Goal: Navigation & Orientation: Find specific page/section

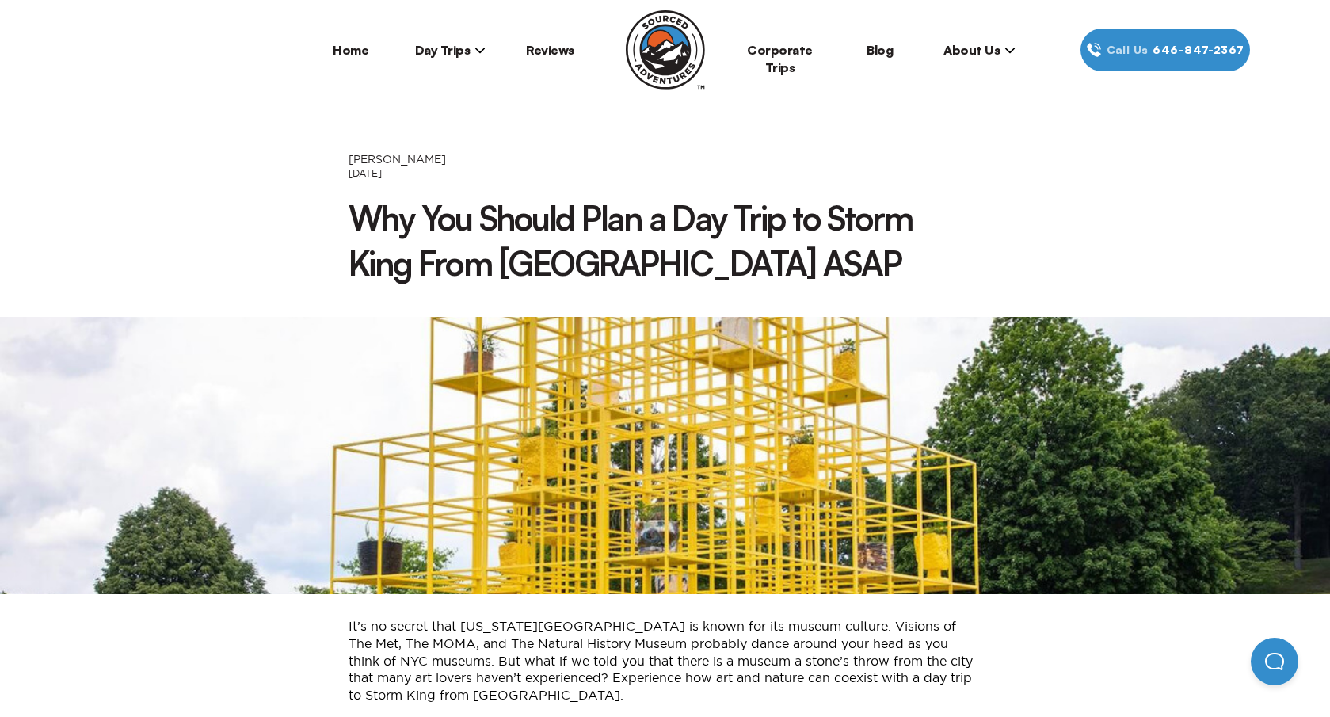
click at [467, 55] on span "Day Trips" at bounding box center [450, 50] width 71 height 16
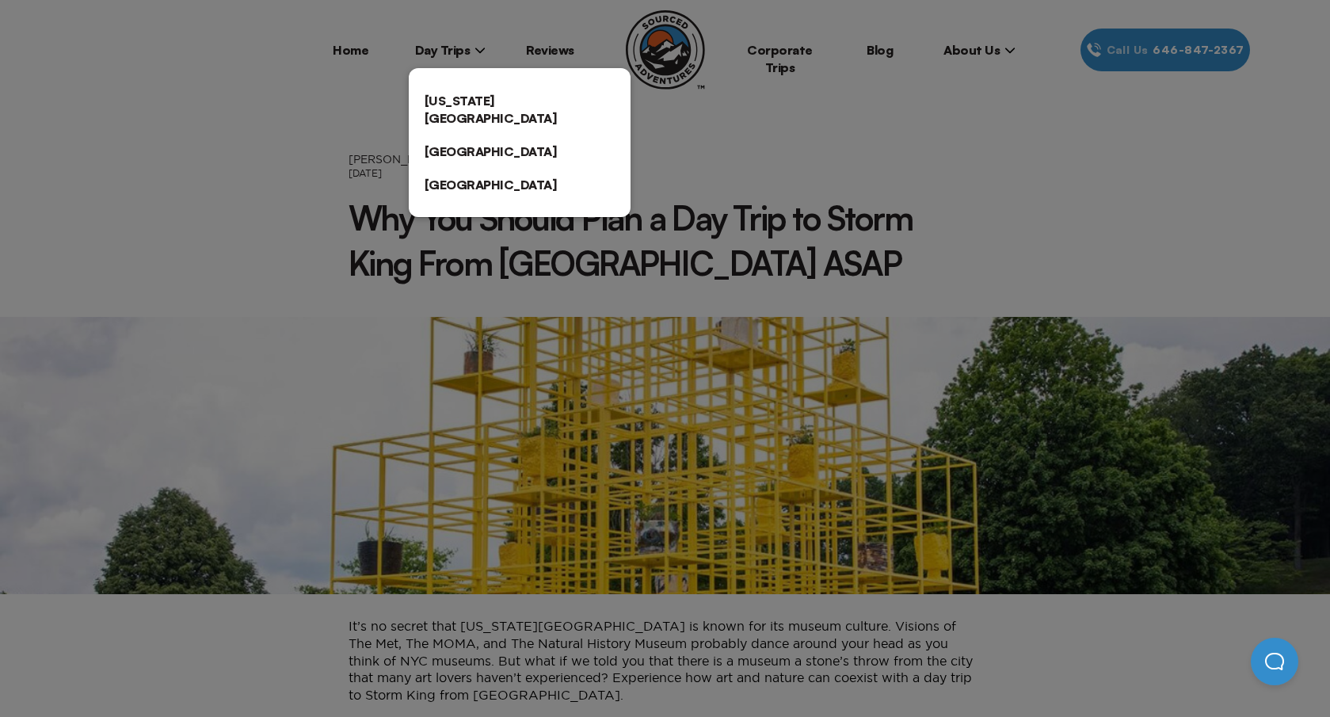
click at [471, 105] on link "[US_STATE][GEOGRAPHIC_DATA]" at bounding box center [520, 109] width 222 height 51
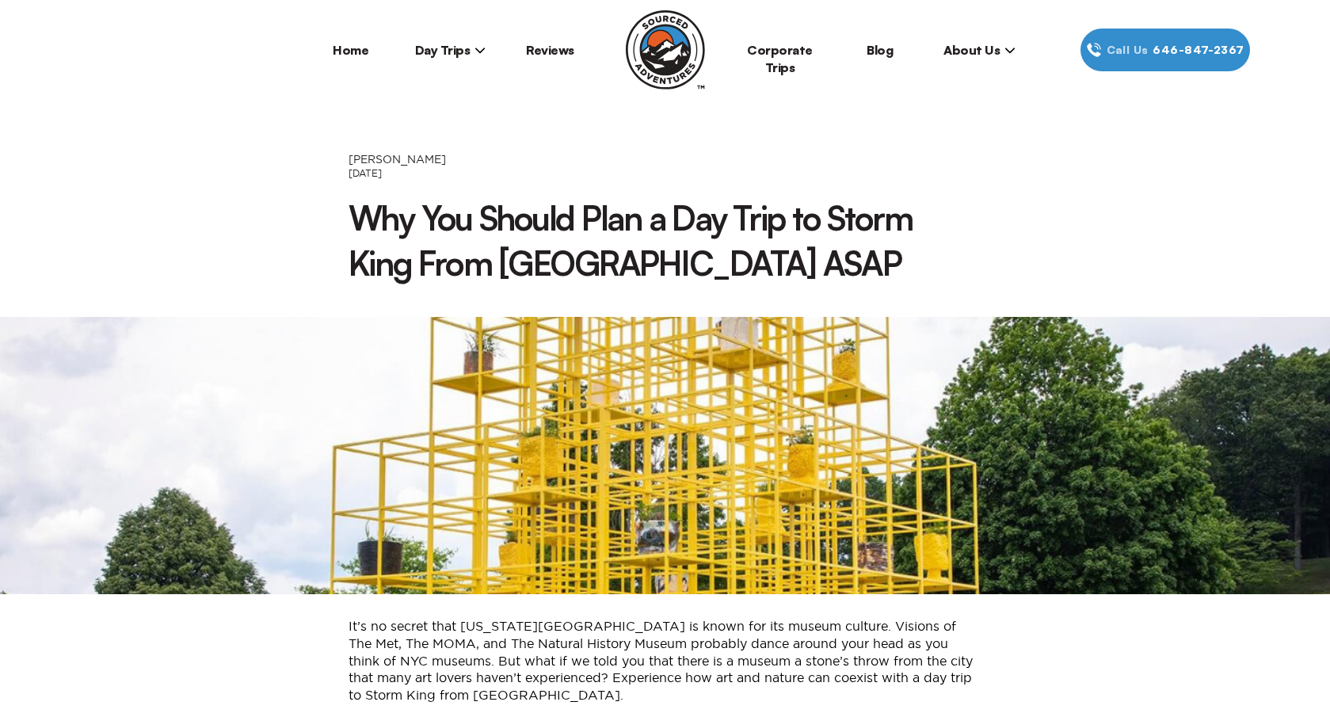
click at [444, 53] on span "Day Trips" at bounding box center [450, 50] width 71 height 16
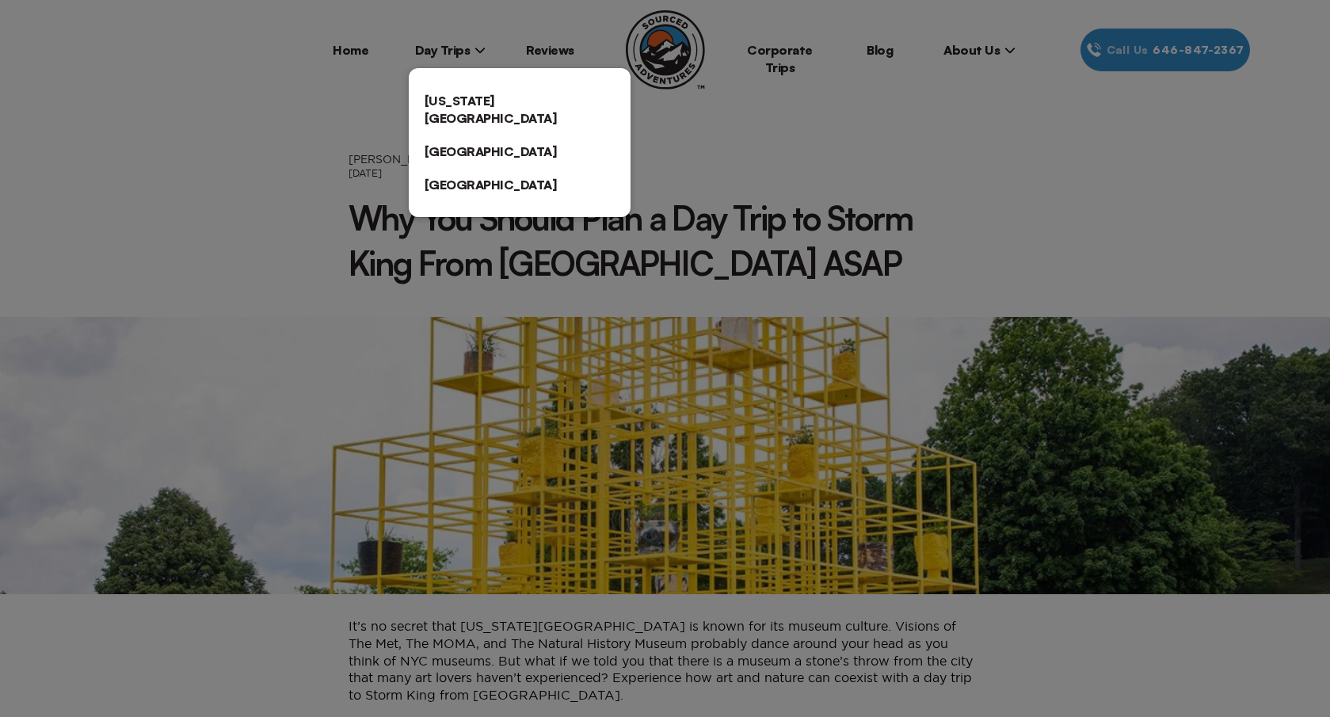
click at [455, 95] on link "[US_STATE][GEOGRAPHIC_DATA]" at bounding box center [520, 109] width 222 height 51
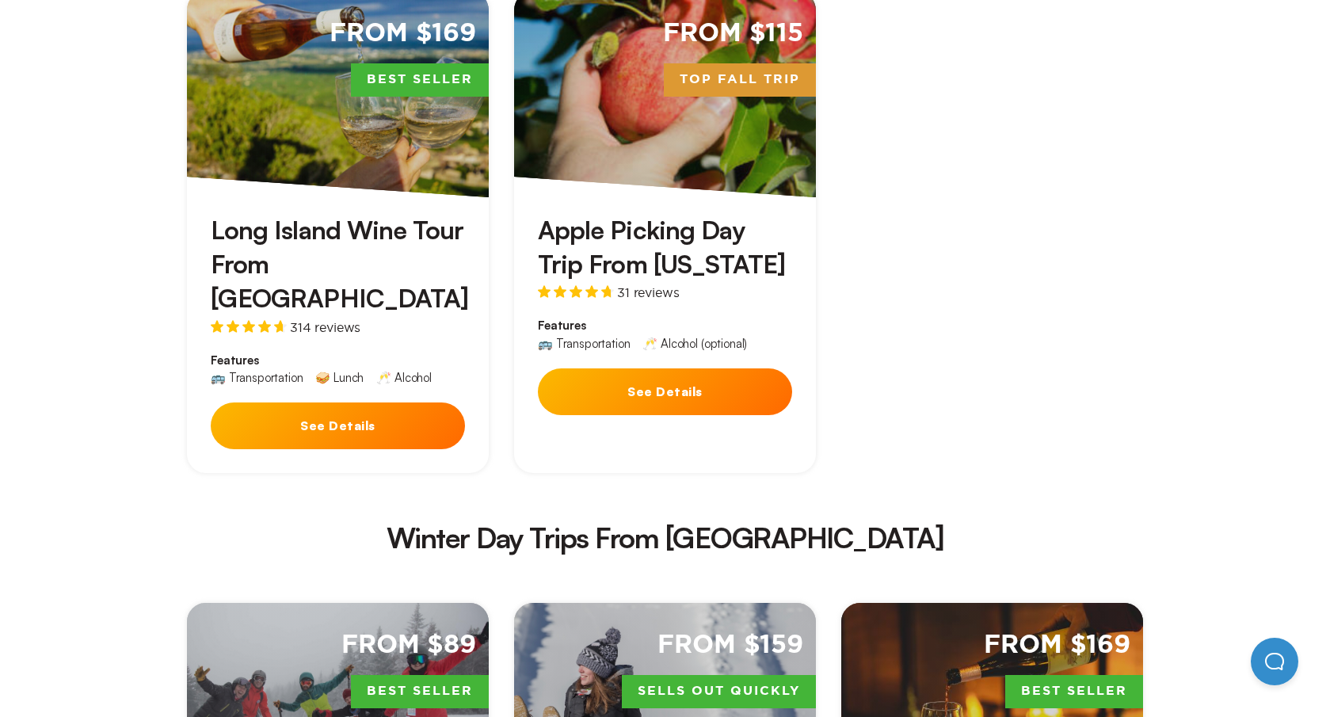
scroll to position [2702, 0]
